Goal: Task Accomplishment & Management: Use online tool/utility

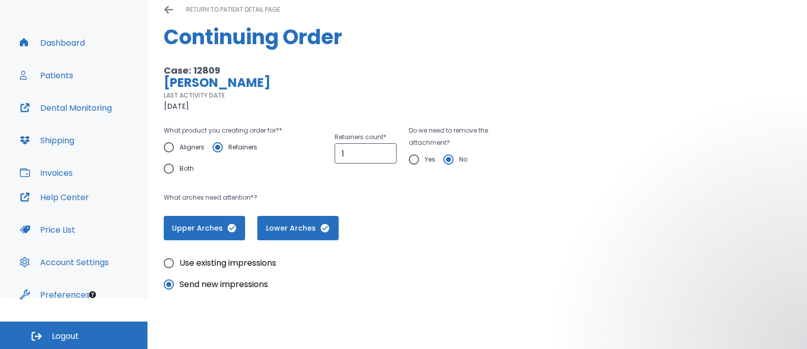
scroll to position [300, 0]
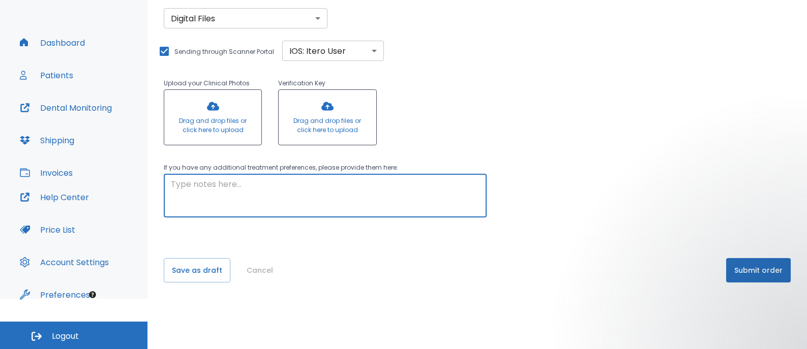
click at [289, 198] on textarea at bounding box center [325, 196] width 309 height 35
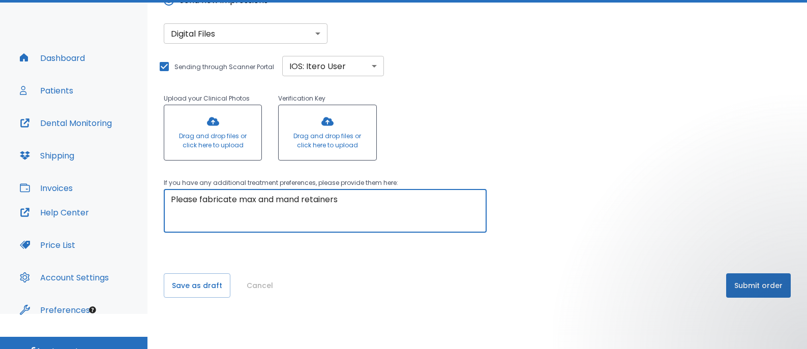
scroll to position [50, 0]
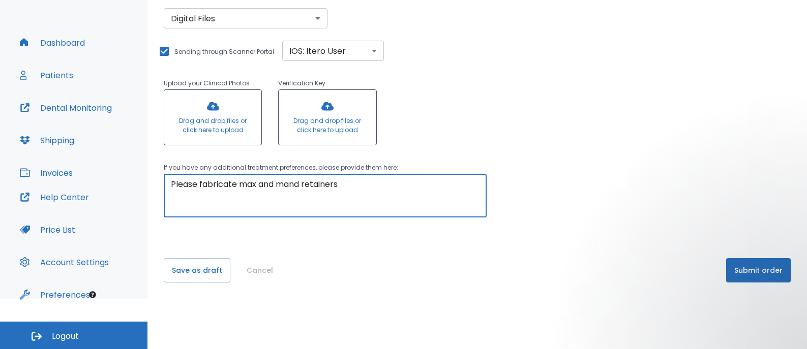
type textarea "Please fabricate max and mand retainers"
click at [750, 281] on button "Submit order" at bounding box center [758, 270] width 65 height 24
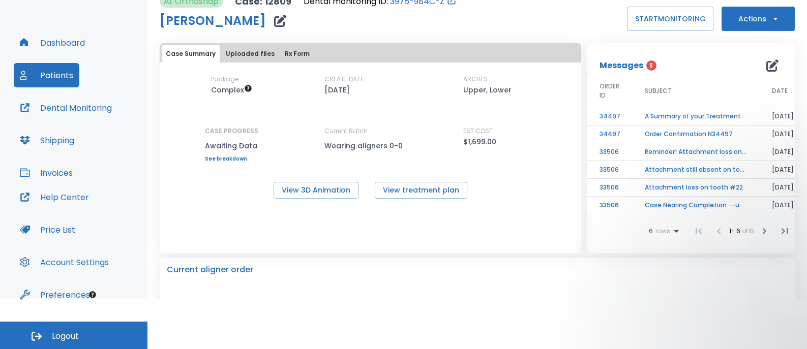
click at [53, 77] on button "Patients" at bounding box center [47, 75] width 66 height 24
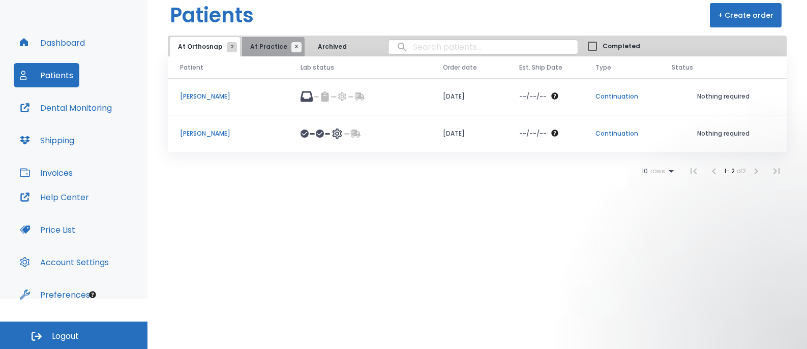
click at [269, 49] on span "At Practice 3" at bounding box center [273, 46] width 46 height 9
